Goal: Information Seeking & Learning: Learn about a topic

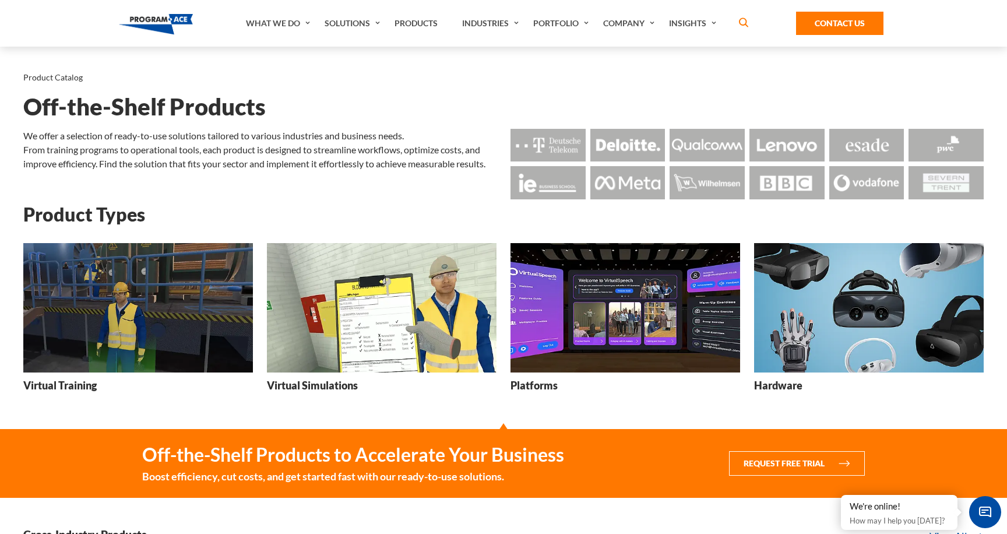
click at [320, 387] on h3 "Virtual Simulations" at bounding box center [312, 385] width 91 height 15
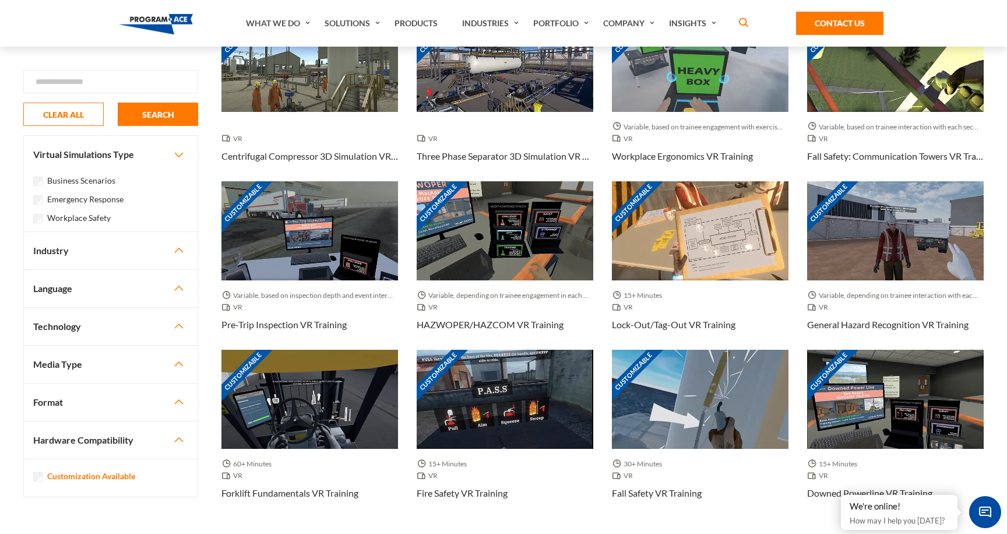
scroll to position [449, 0]
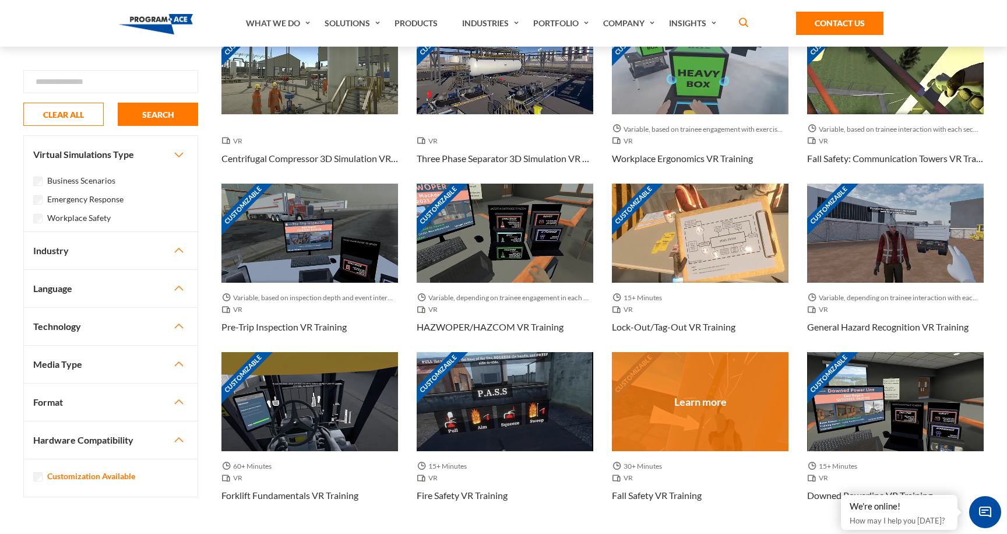
click at [676, 407] on div "Customizable" at bounding box center [700, 401] width 177 height 99
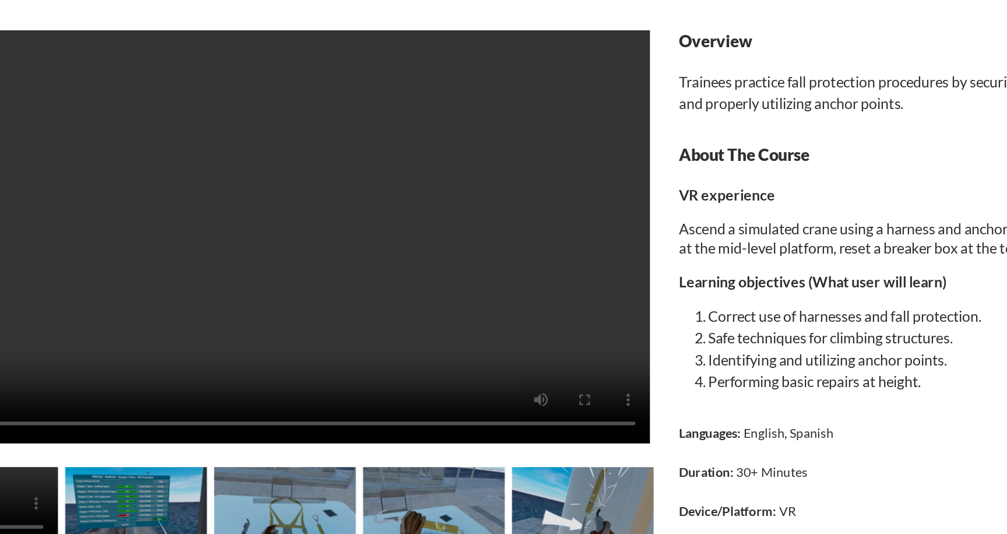
click at [143, 344] on video at bounding box center [258, 272] width 471 height 265
click at [155, 333] on video at bounding box center [258, 272] width 471 height 265
click at [195, 313] on video at bounding box center [258, 272] width 471 height 265
click at [196, 313] on video at bounding box center [258, 272] width 471 height 265
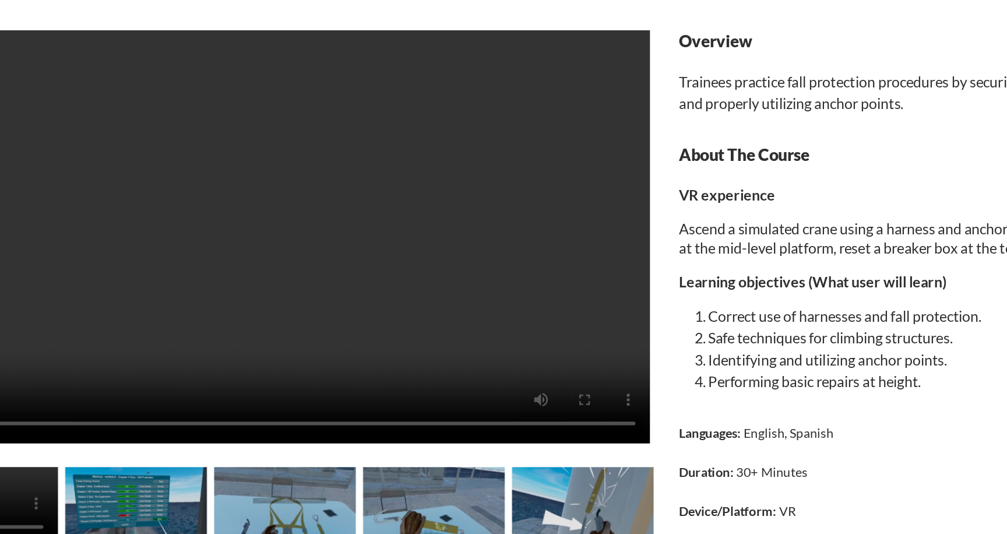
click at [196, 313] on video at bounding box center [258, 272] width 471 height 265
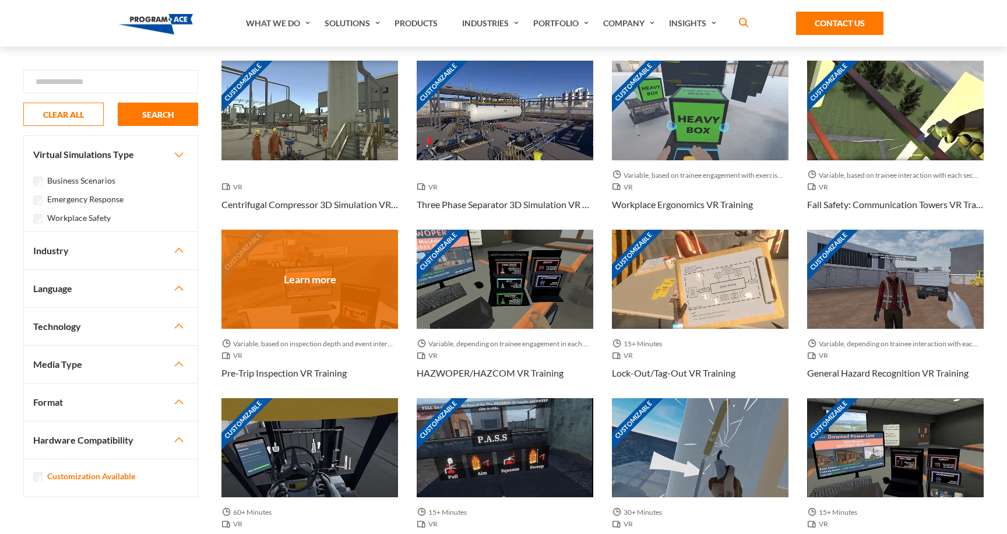
scroll to position [449, 0]
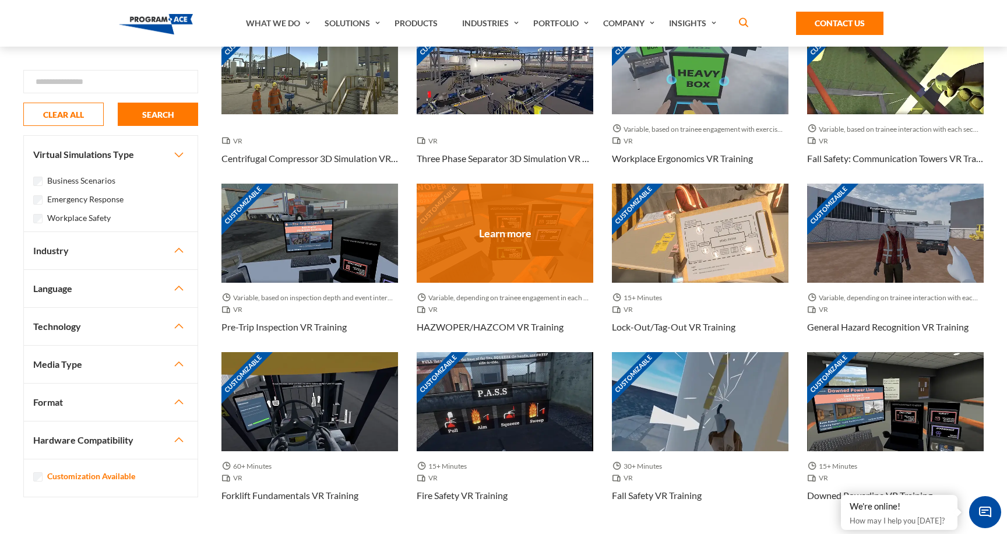
click at [527, 211] on div "Customizable" at bounding box center [505, 233] width 177 height 99
